Goal: Information Seeking & Learning: Find specific fact

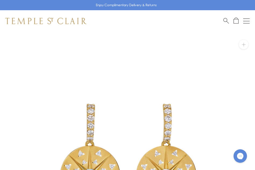
click at [224, 19] on span "Search" at bounding box center [227, 20] width 6 height 6
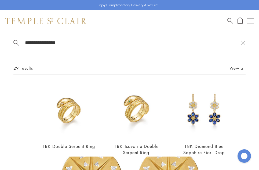
type input "**********"
click at [235, 69] on link "View all" at bounding box center [238, 68] width 16 height 6
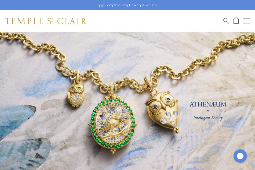
click at [225, 19] on span "Search" at bounding box center [227, 20] width 6 height 6
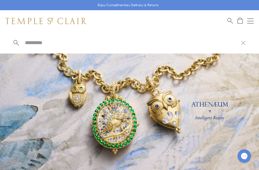
type input "*"
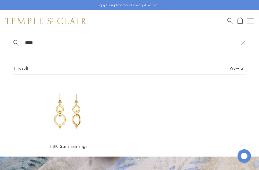
type input "****"
click at [63, 122] on img at bounding box center [68, 111] width 54 height 54
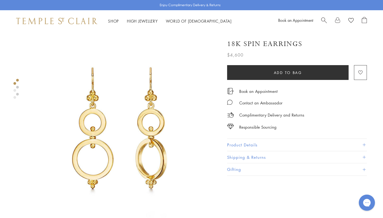
click at [259, 144] on button "Product Details" at bounding box center [297, 145] width 140 height 12
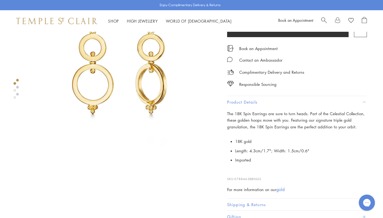
scroll to position [75, 0]
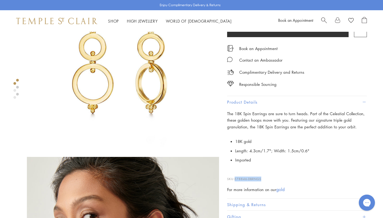
drag, startPoint x: 265, startPoint y: 178, endPoint x: 236, endPoint y: 180, distance: 29.1
click at [236, 180] on p "SKU: E78846-DBRNGS" at bounding box center [297, 176] width 140 height 10
copy span "E78846-DBRNGS"
